Goal: Task Accomplishment & Management: Manage account settings

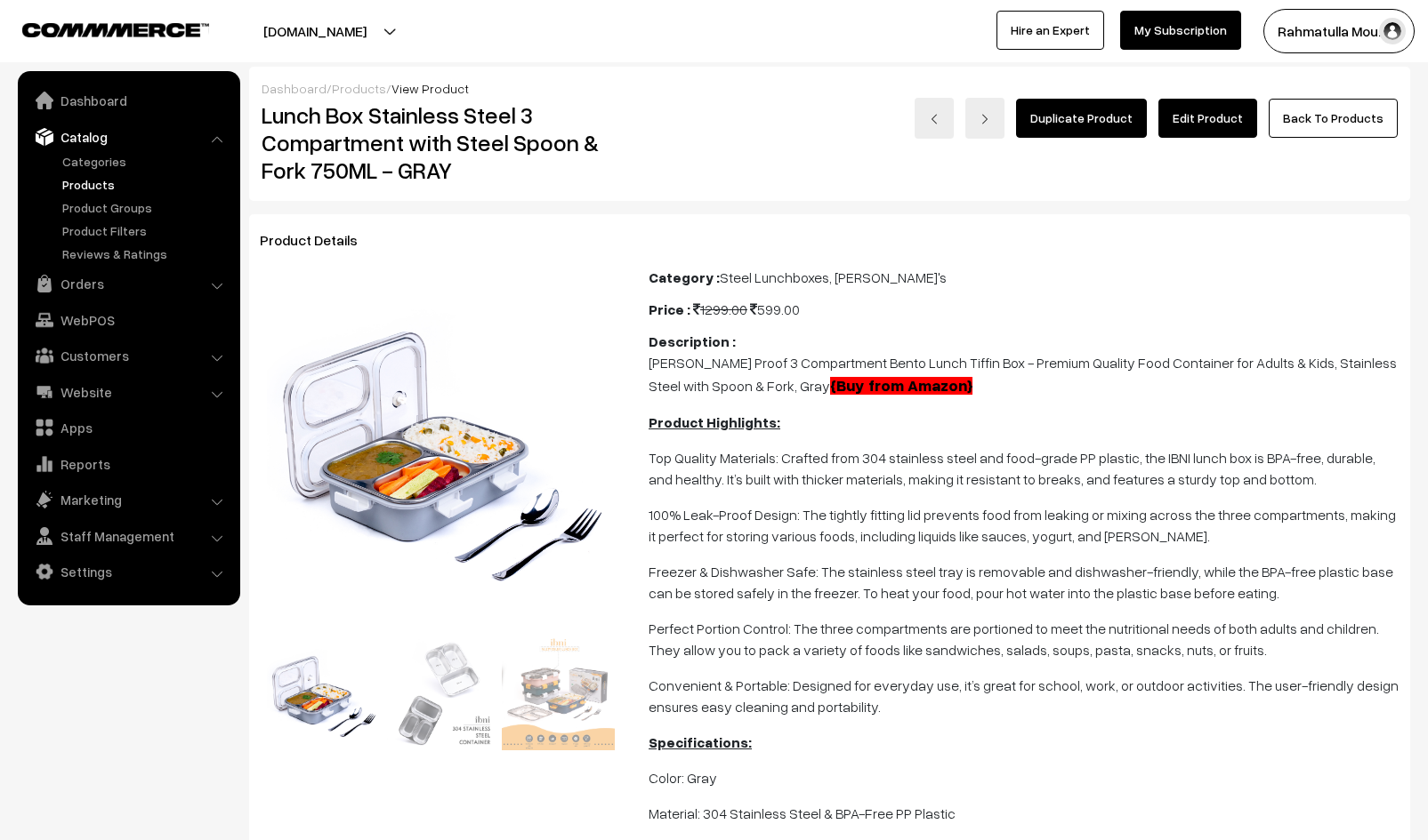
scroll to position [271, 0]
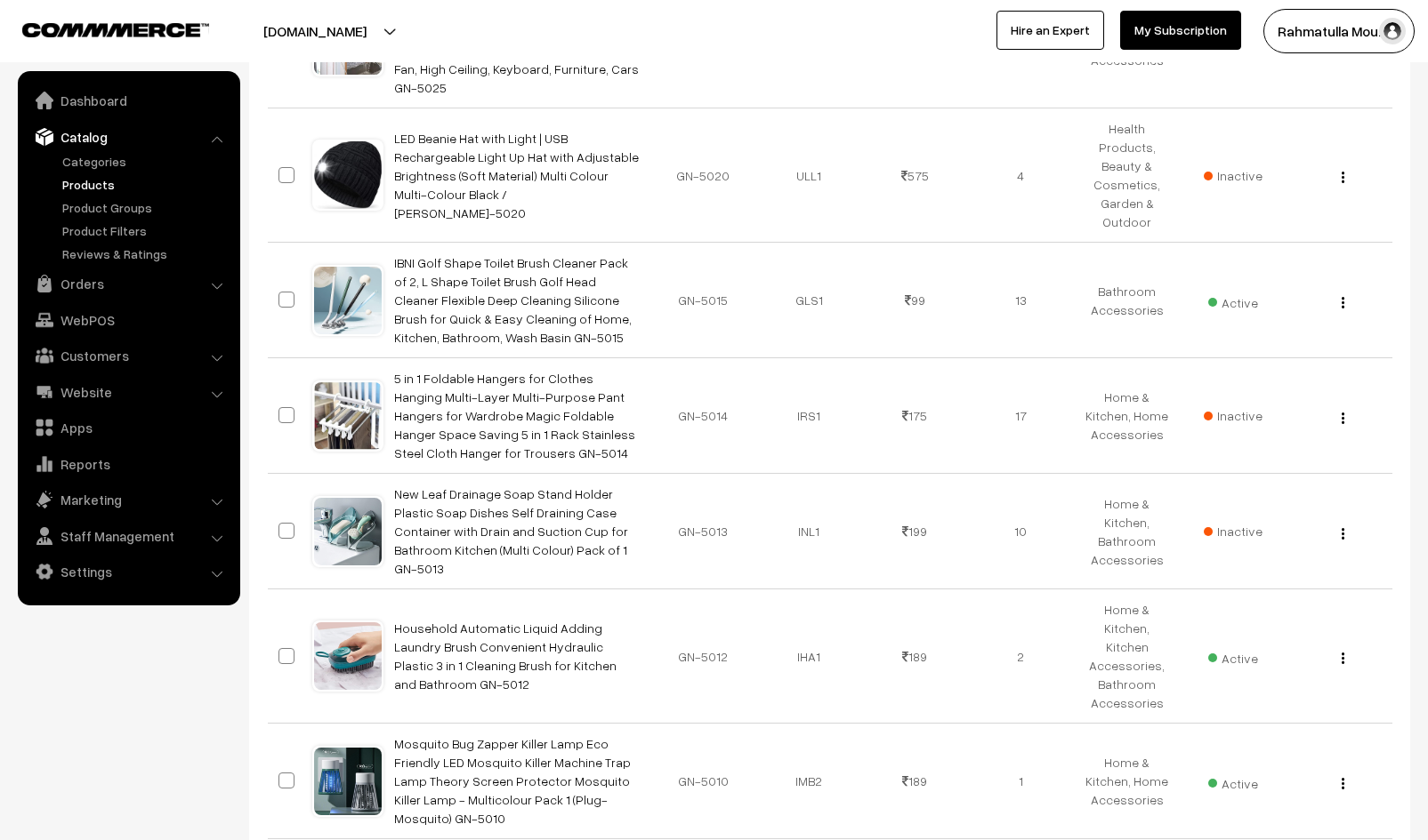
scroll to position [10789, 0]
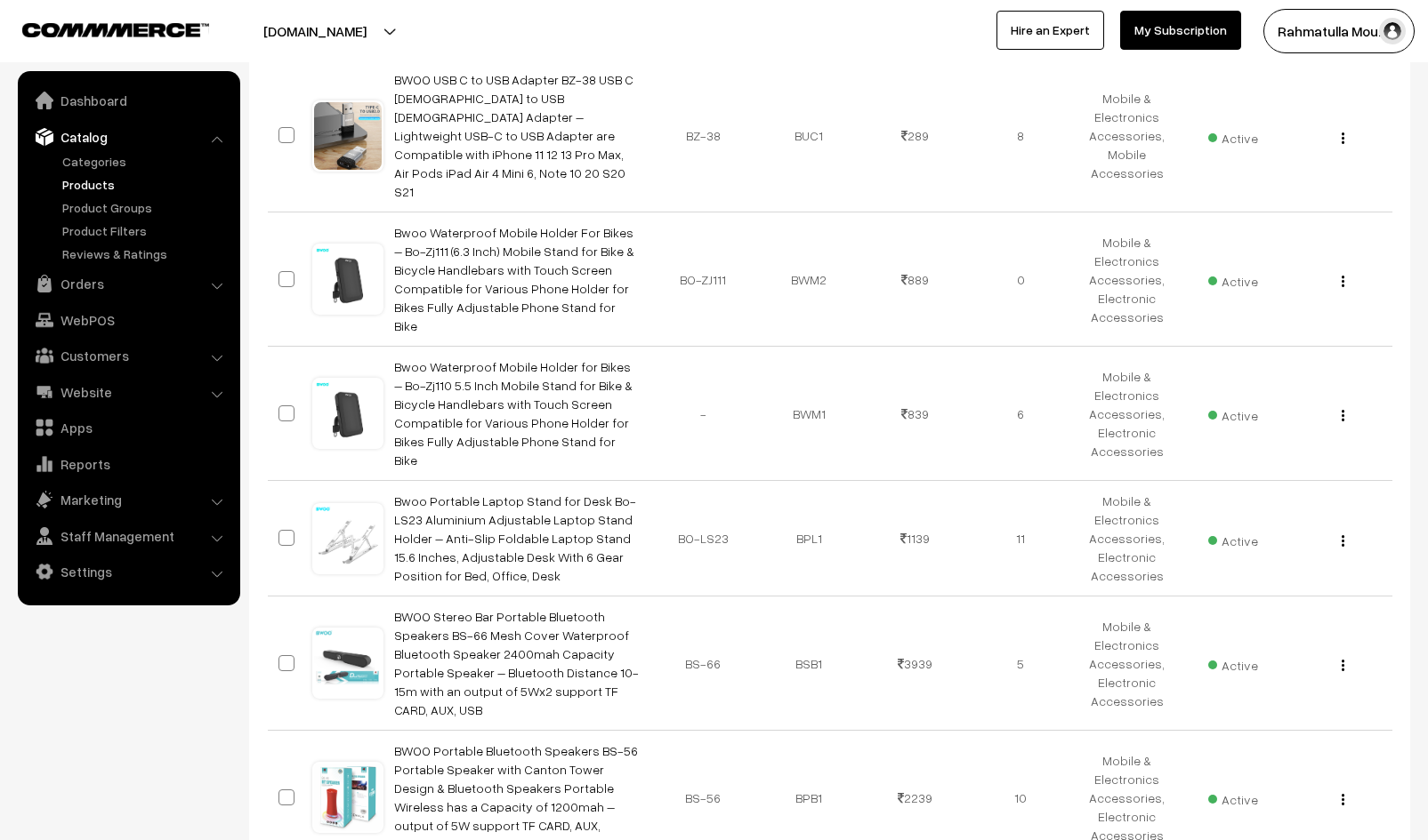
scroll to position [3899, 0]
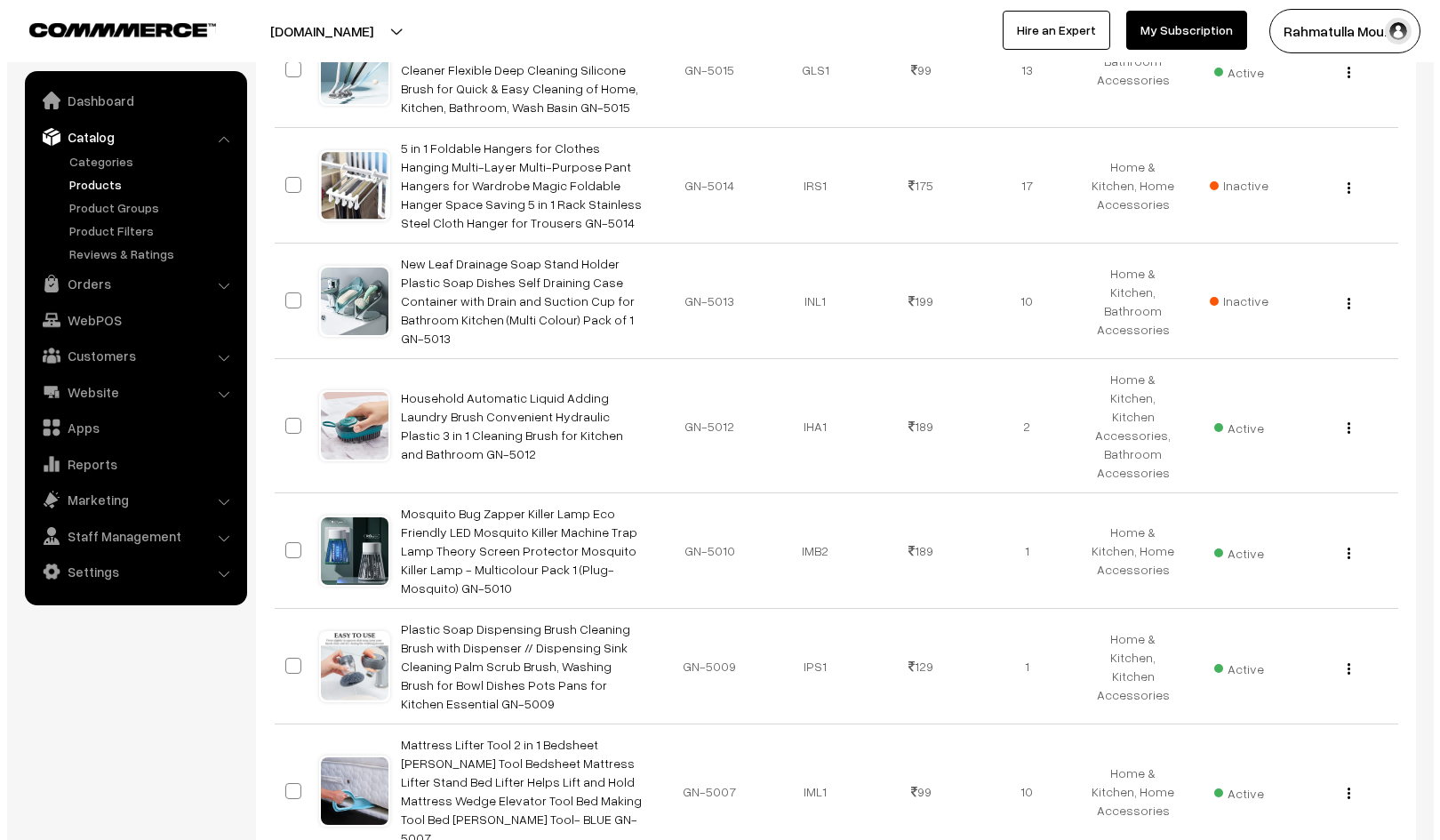
scroll to position [10789, 0]
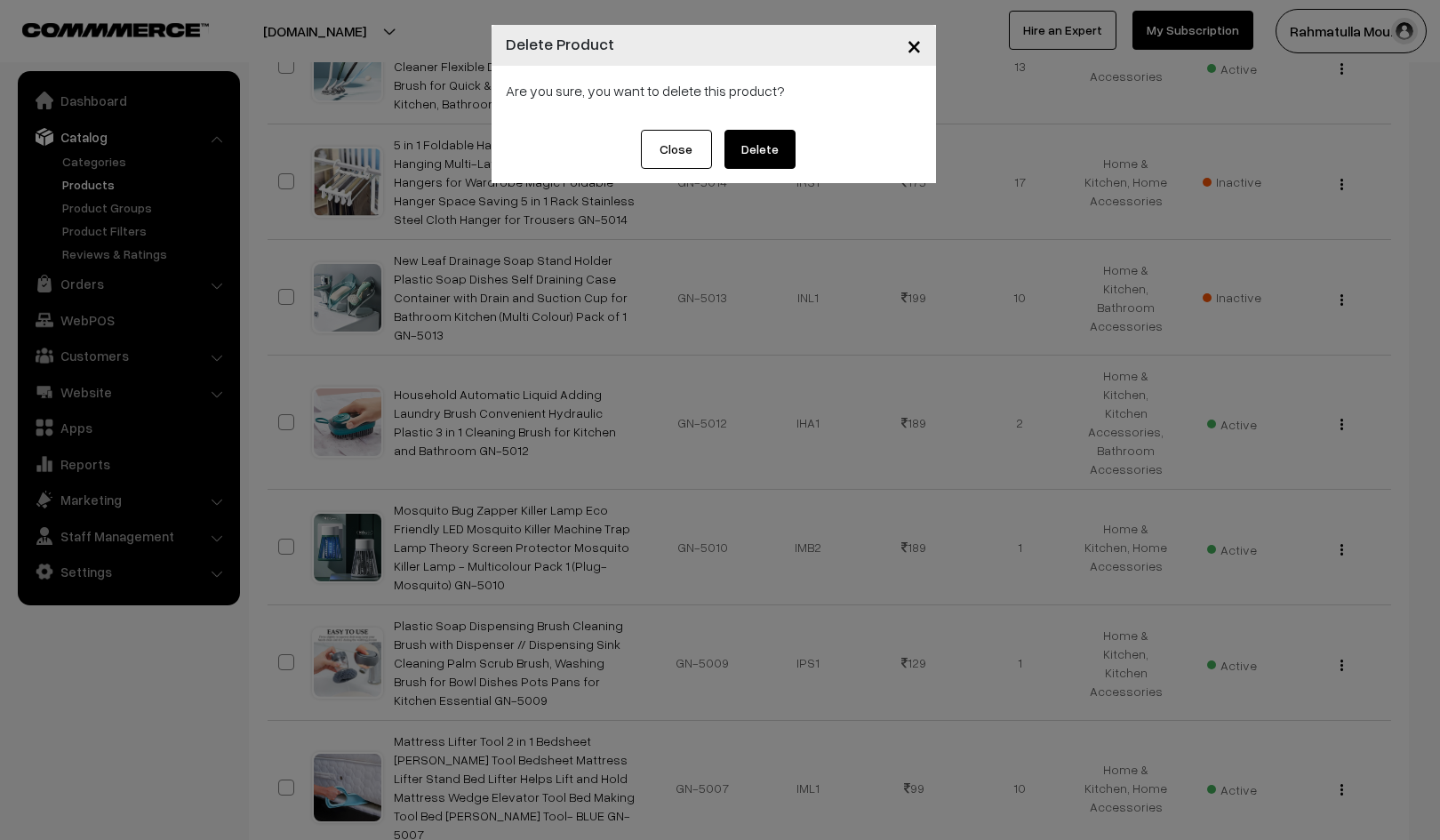
click at [766, 142] on button "Delete" at bounding box center [760, 149] width 71 height 39
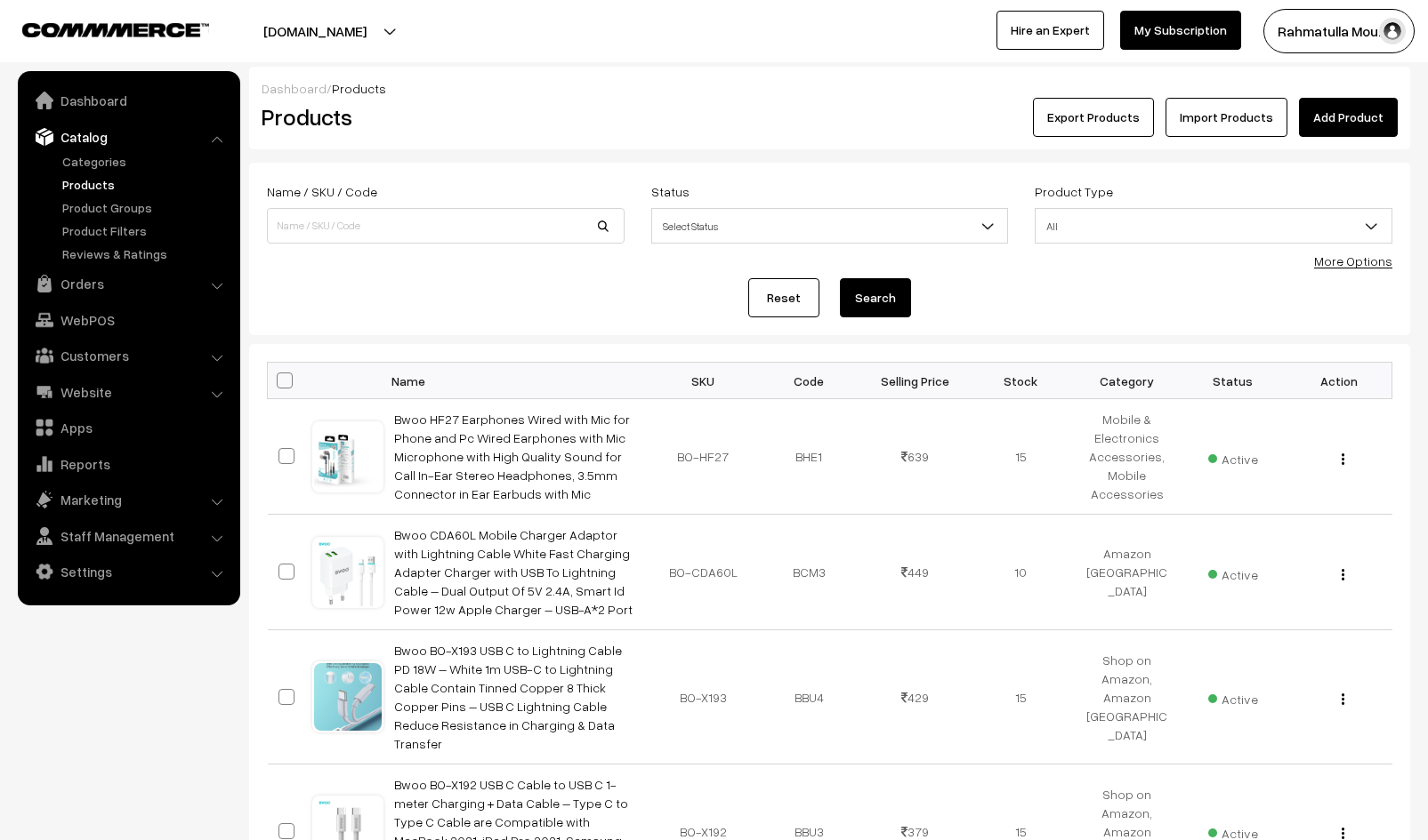
click at [1358, 259] on link "More Options" at bounding box center [1353, 260] width 78 height 15
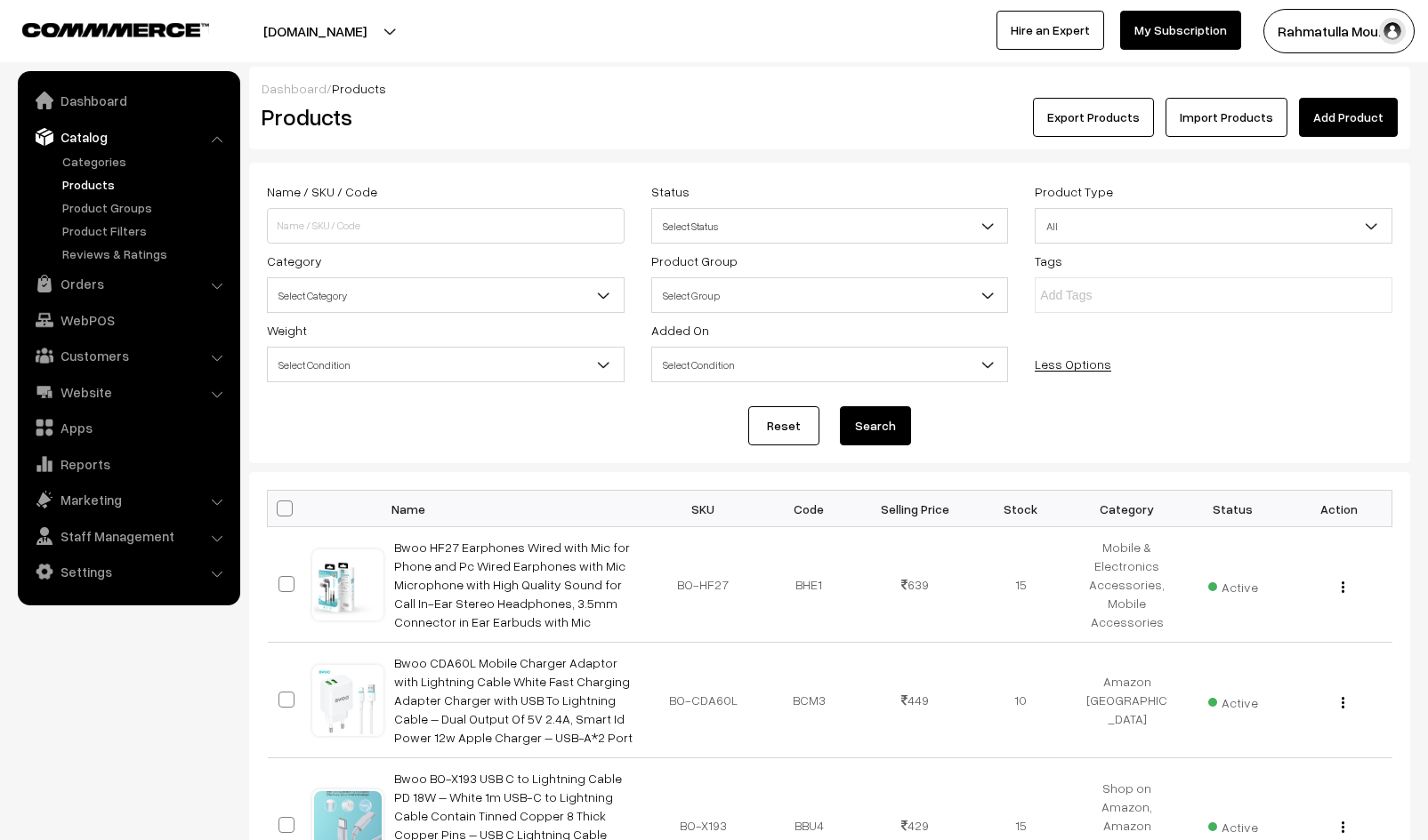
click at [1338, 220] on span "All" at bounding box center [1213, 226] width 355 height 31
click at [1217, 425] on div "Reset Search" at bounding box center [829, 425] width 1125 height 39
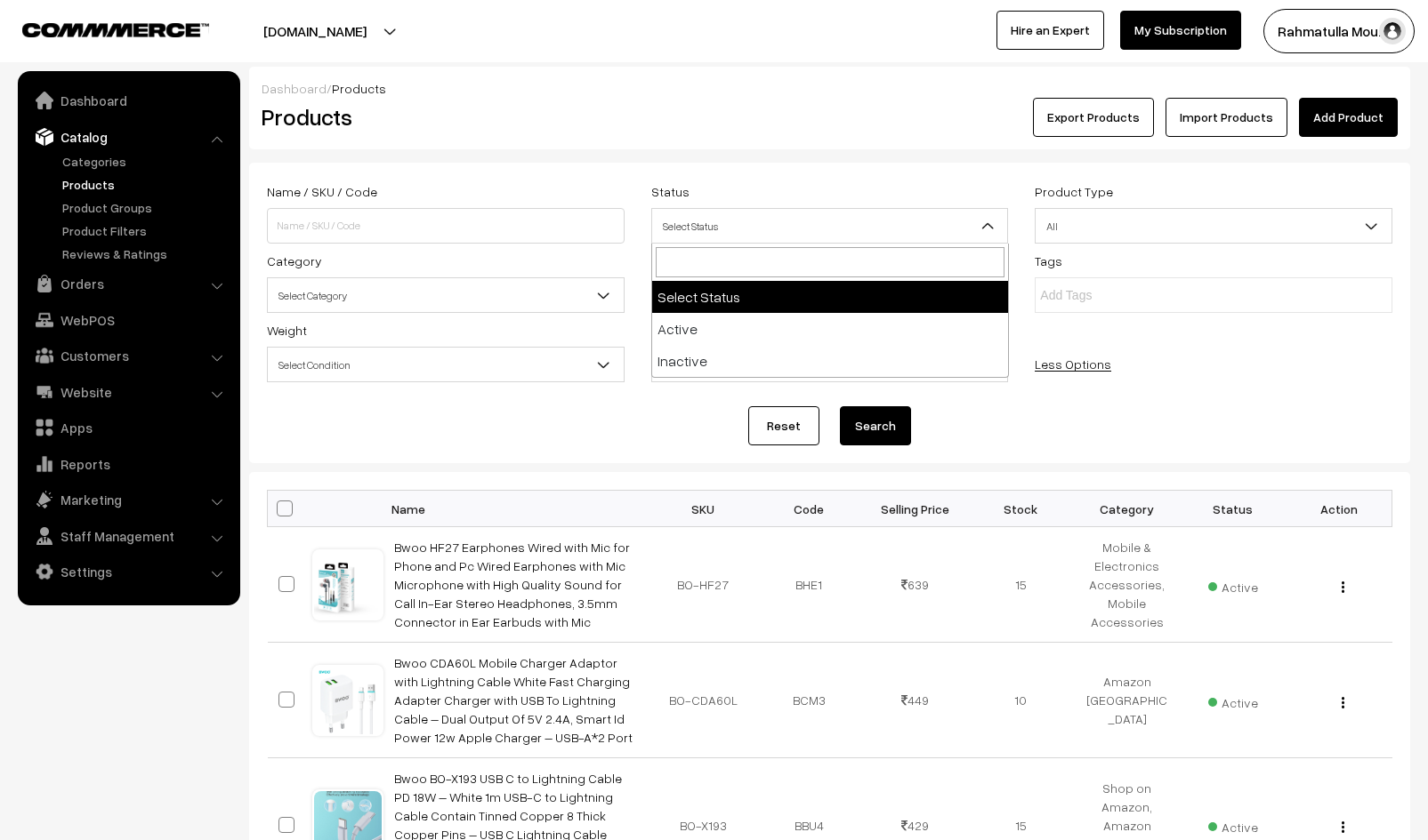
click at [886, 209] on span "Select Status" at bounding box center [830, 225] width 357 height 35
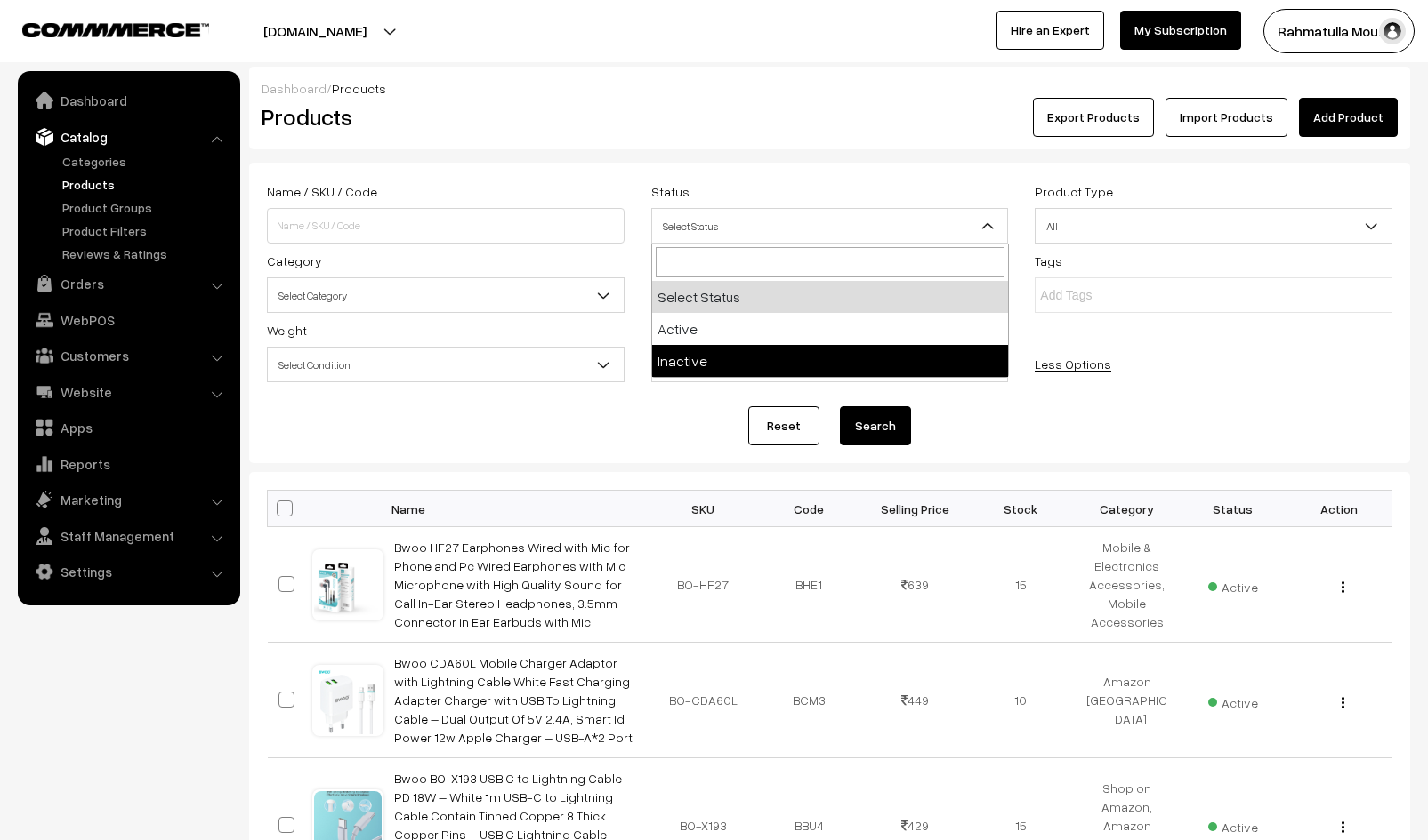
select select "inactive"
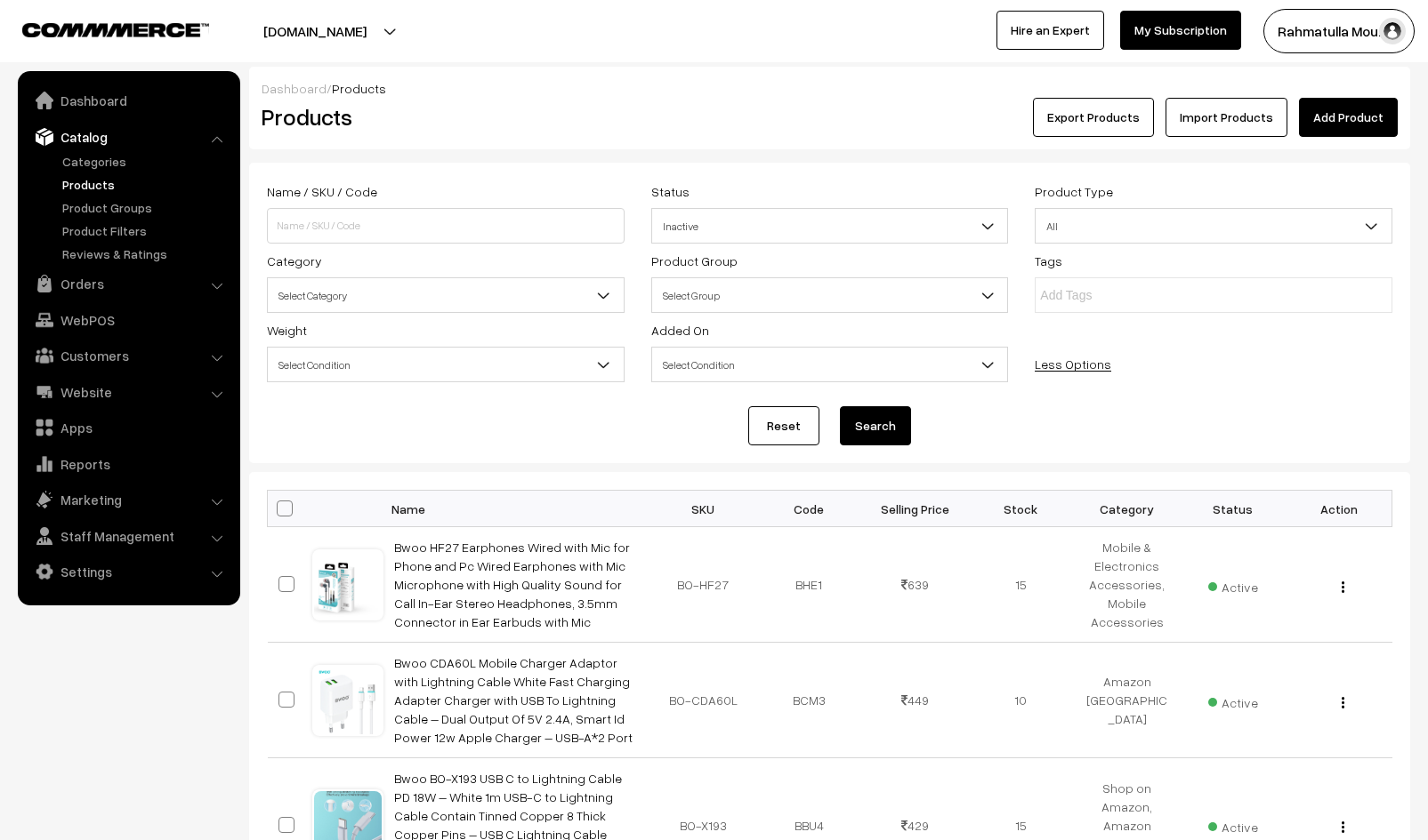
click at [1259, 370] on div "Name / SKU / Code Status Select Status Active Inactive Inactive Product Type Al…" at bounding box center [830, 284] width 1152 height 208
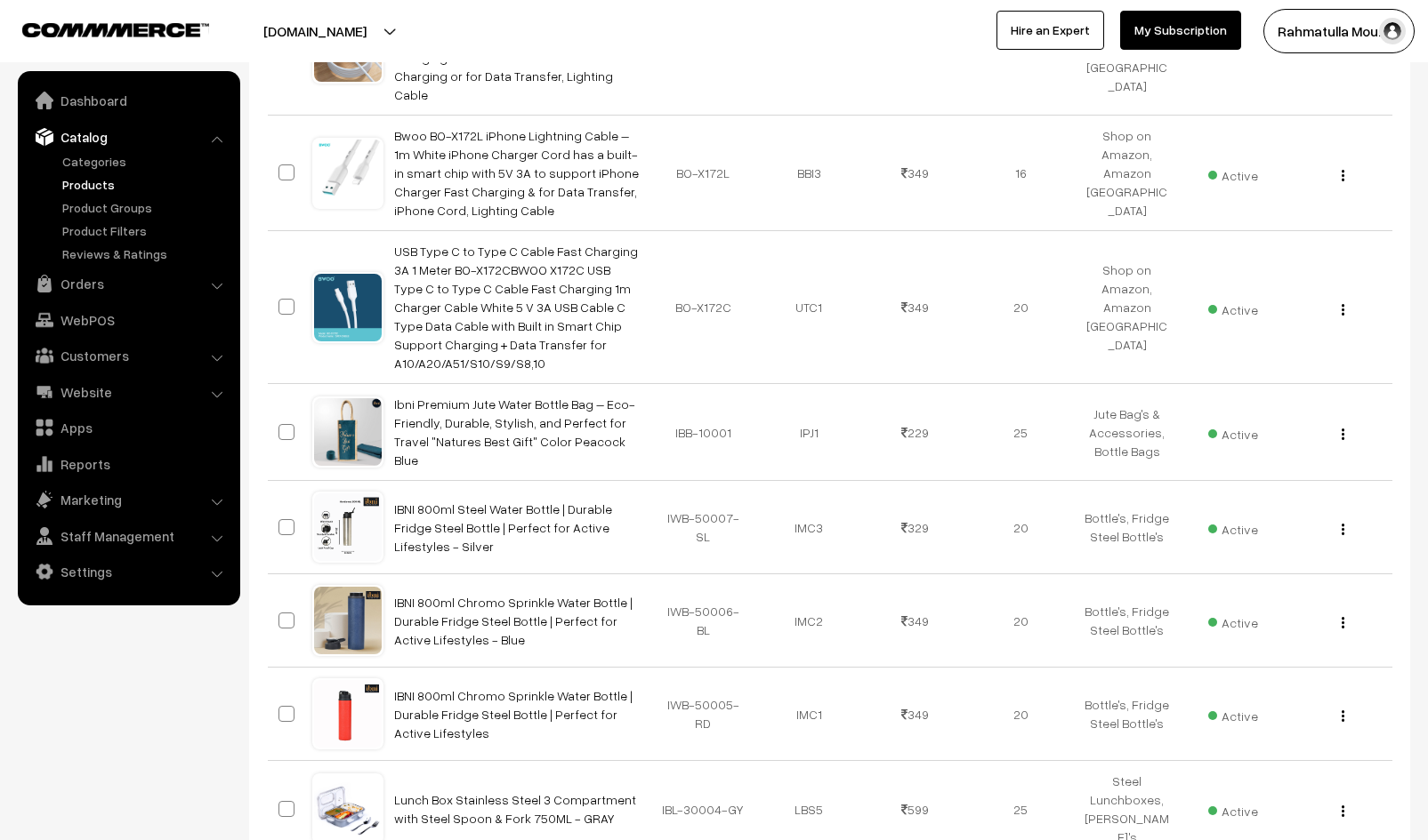
scroll to position [1066, 0]
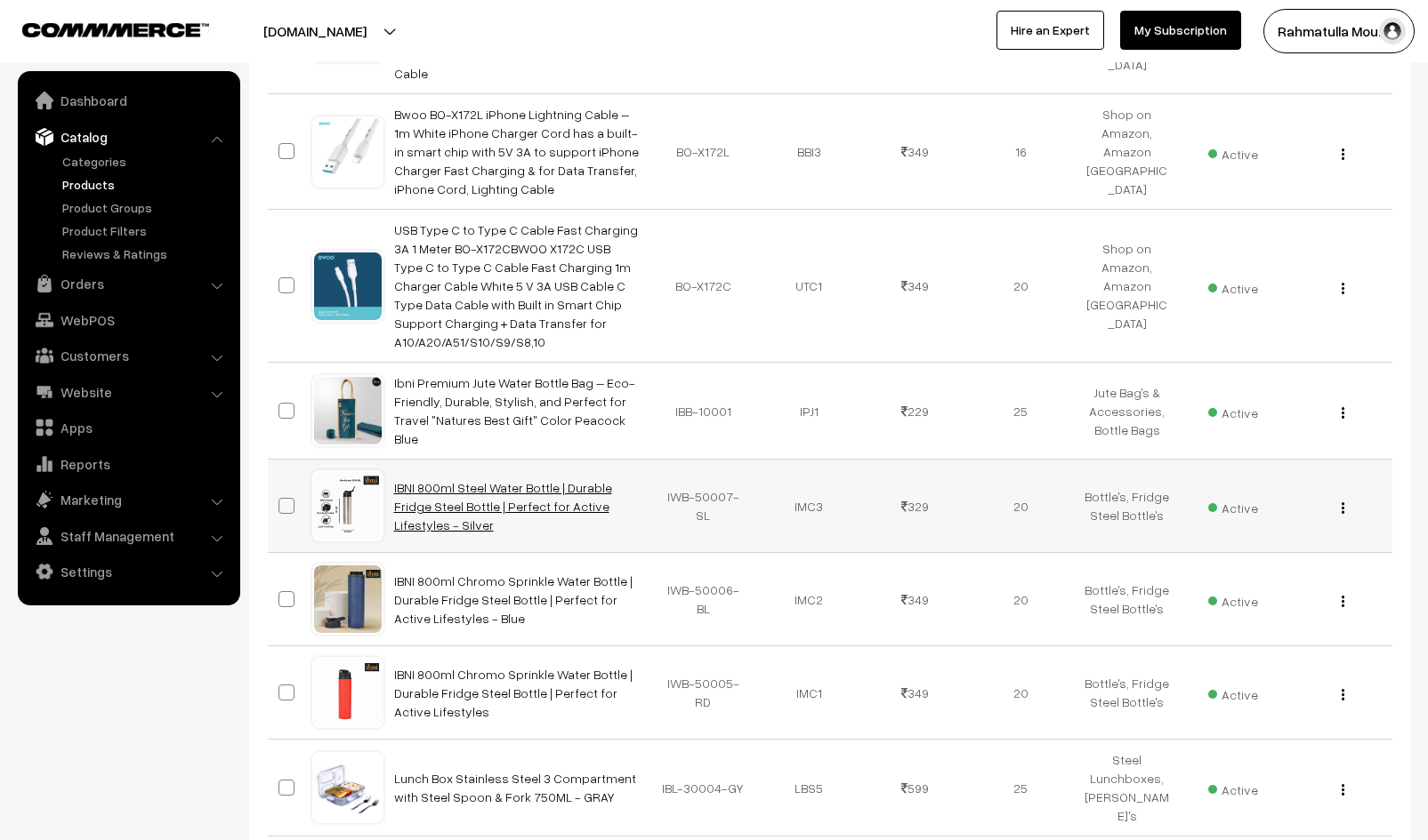
click at [536, 480] on link "IBNI 800ml Steel Water Bottle | Durable Fridge Steel Bottle | Perfect for Activ…" at bounding box center [503, 506] width 218 height 53
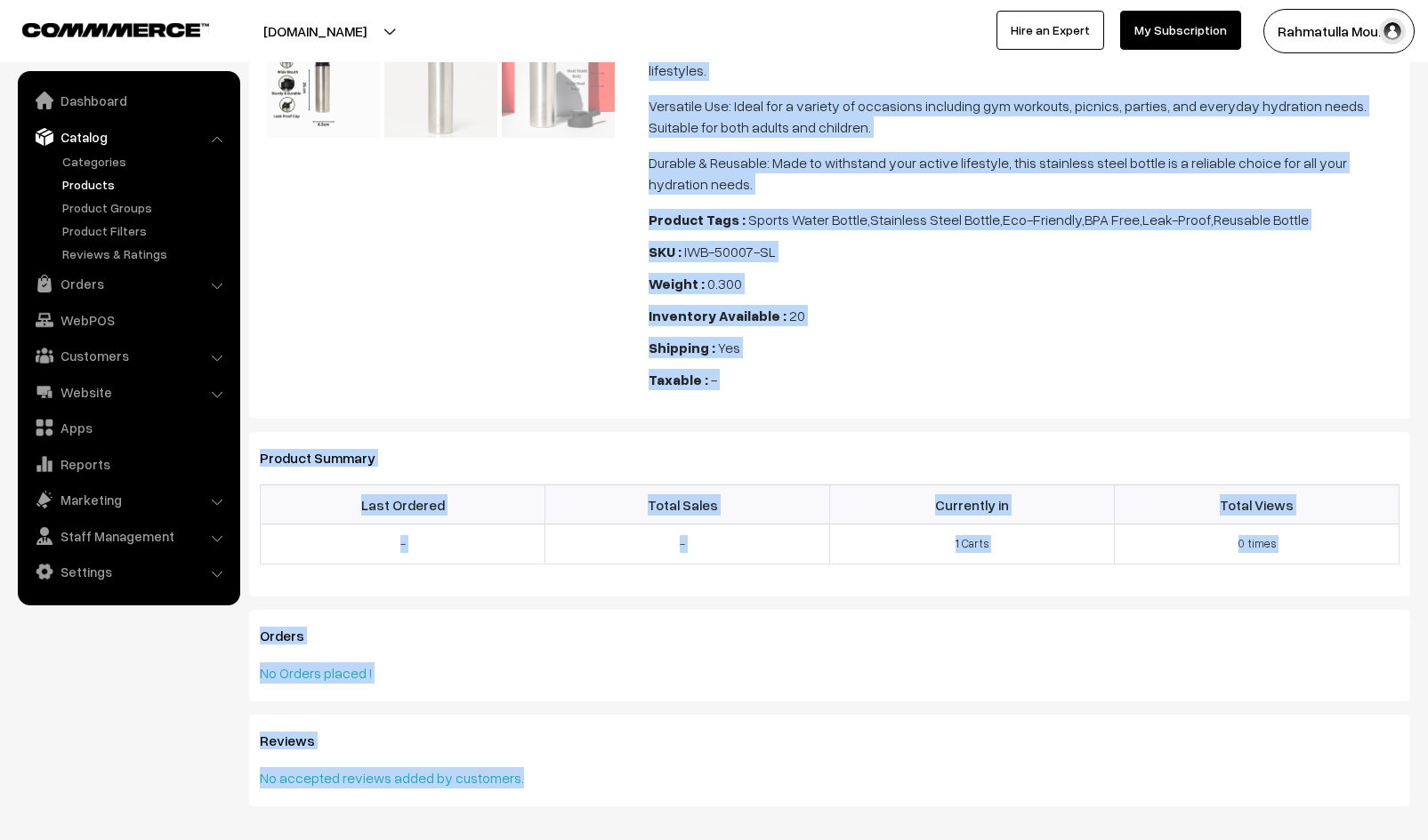
scroll to position [682, 0]
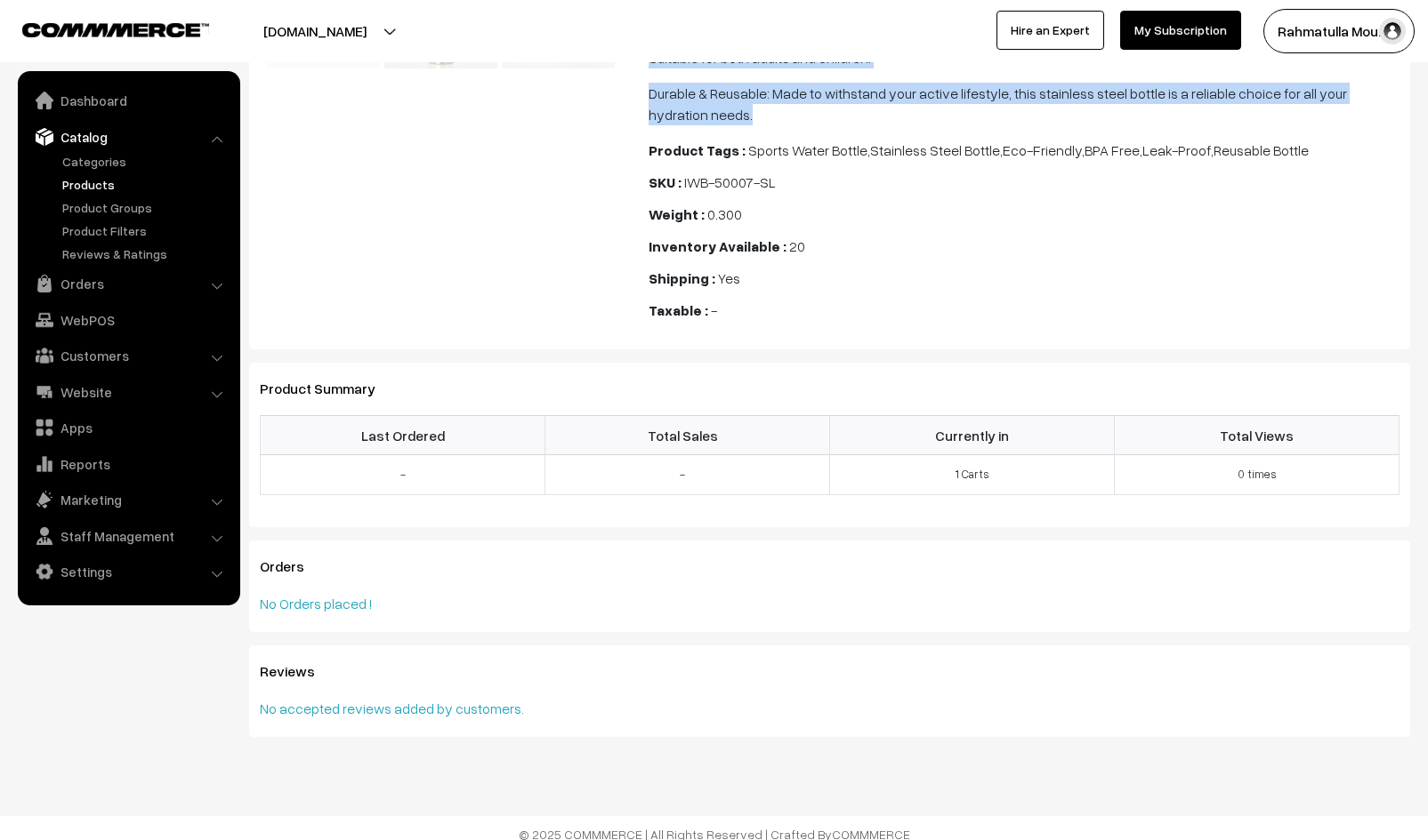
drag, startPoint x: 648, startPoint y: 358, endPoint x: 1305, endPoint y: 110, distance: 702.2
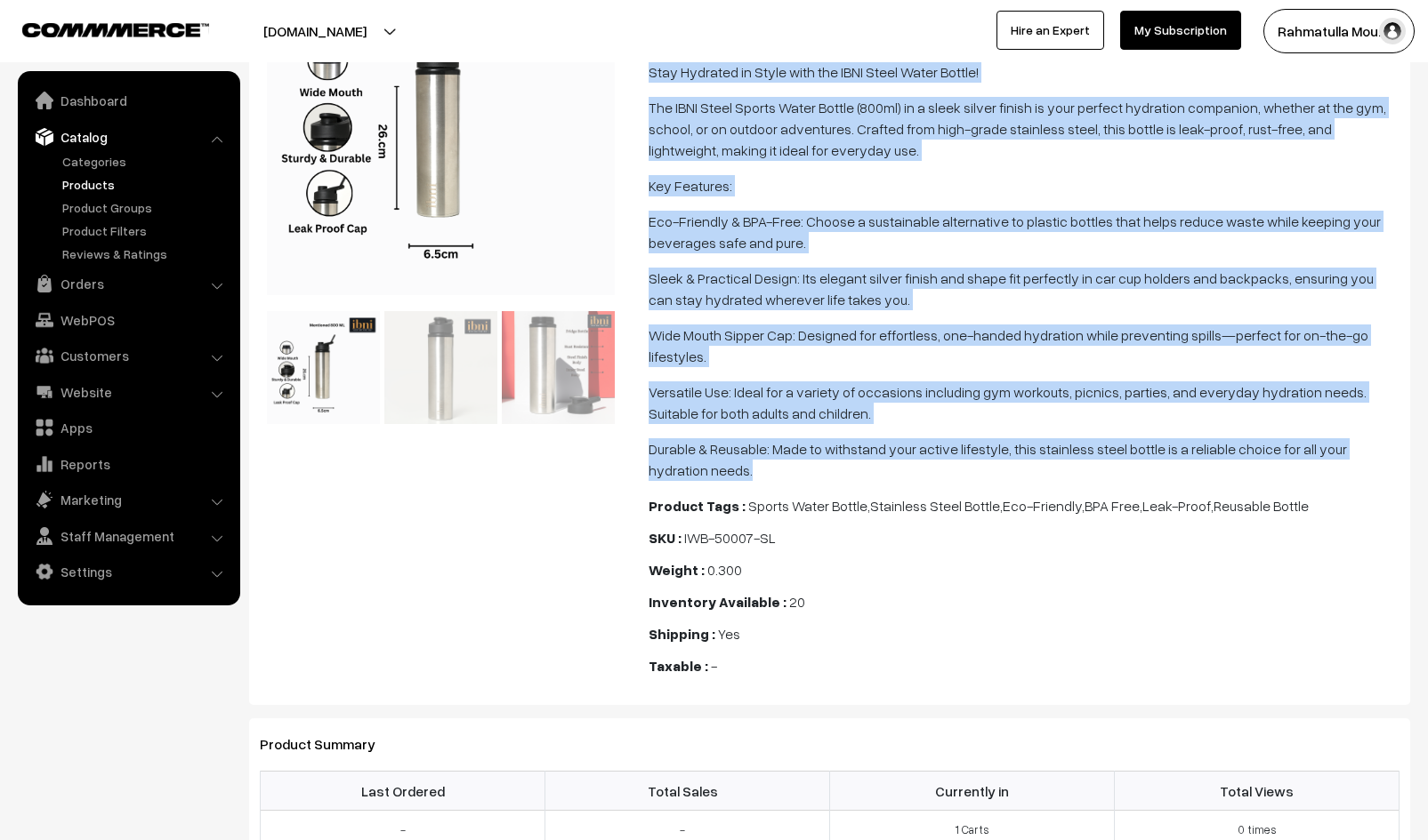
scroll to position [148, 0]
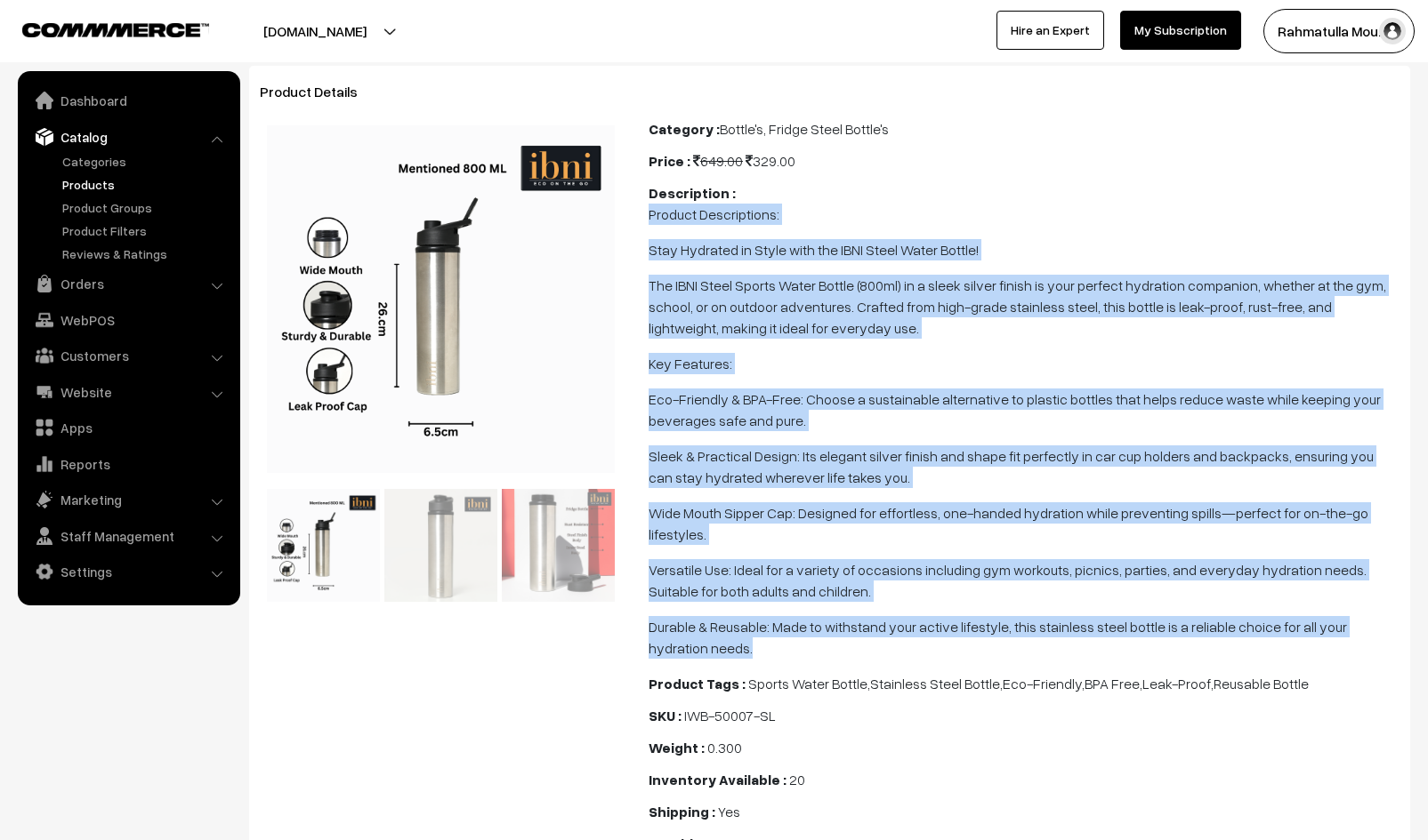
copy span "Loremip Dolorsitamet: Cons Adipisci el Seddo eius tem INCI Utlab Etdol Magnaa! …"
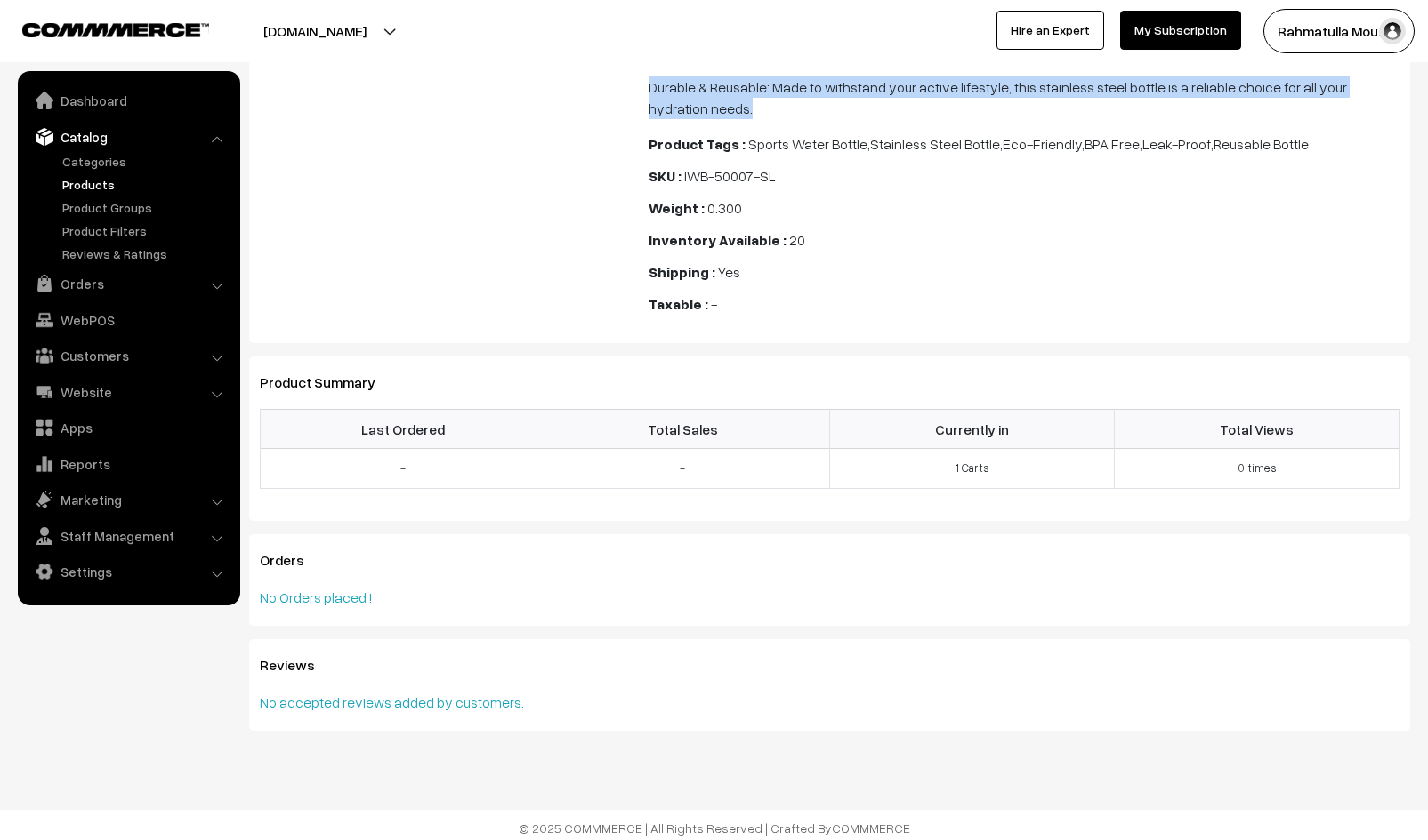
scroll to position [695, 0]
